Goal: Check status

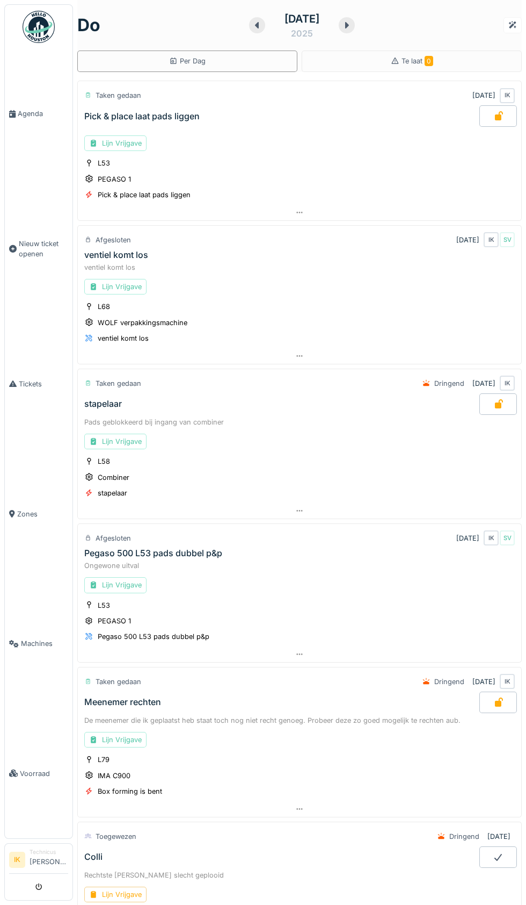
click at [32, 119] on span "Agenda" at bounding box center [43, 114] width 50 height 10
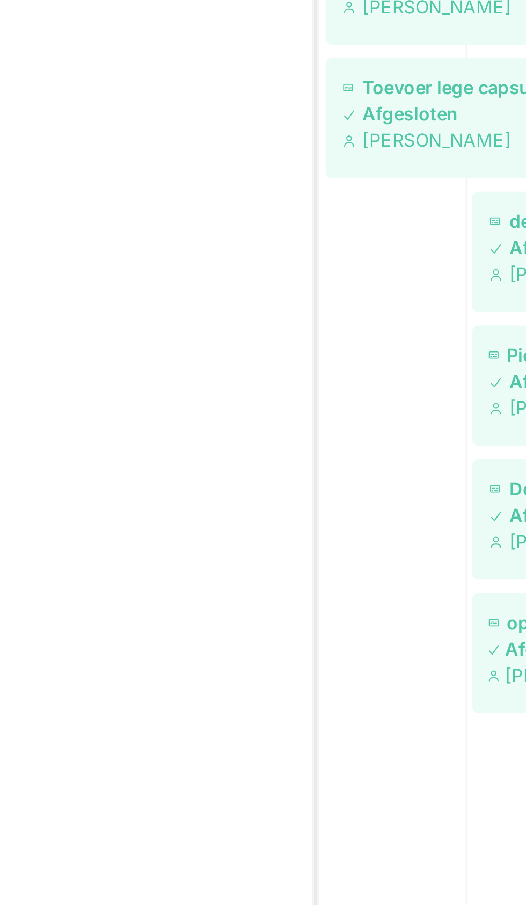
scroll to position [579, 0]
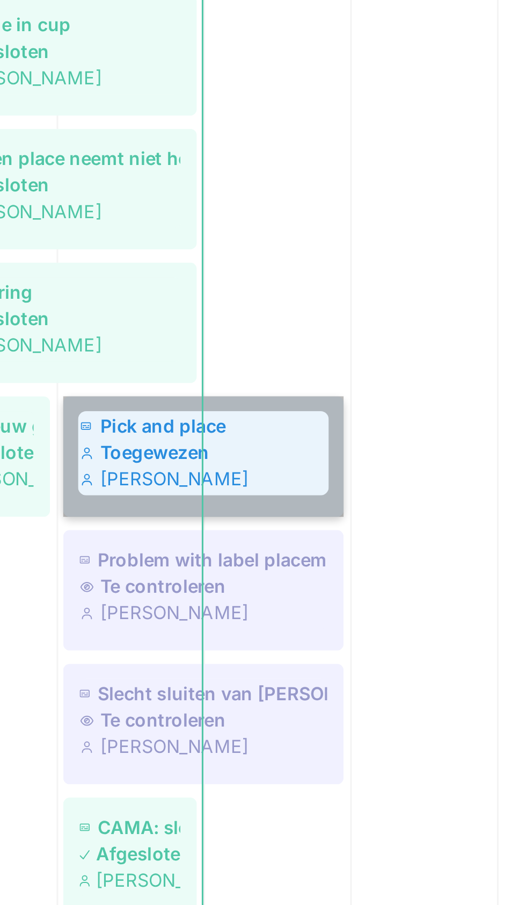
click at [323, 675] on link "Pick and place Toegewezen [PERSON_NAME]" at bounding box center [330, 674] width 91 height 39
